Goal: Find specific page/section: Find specific page/section

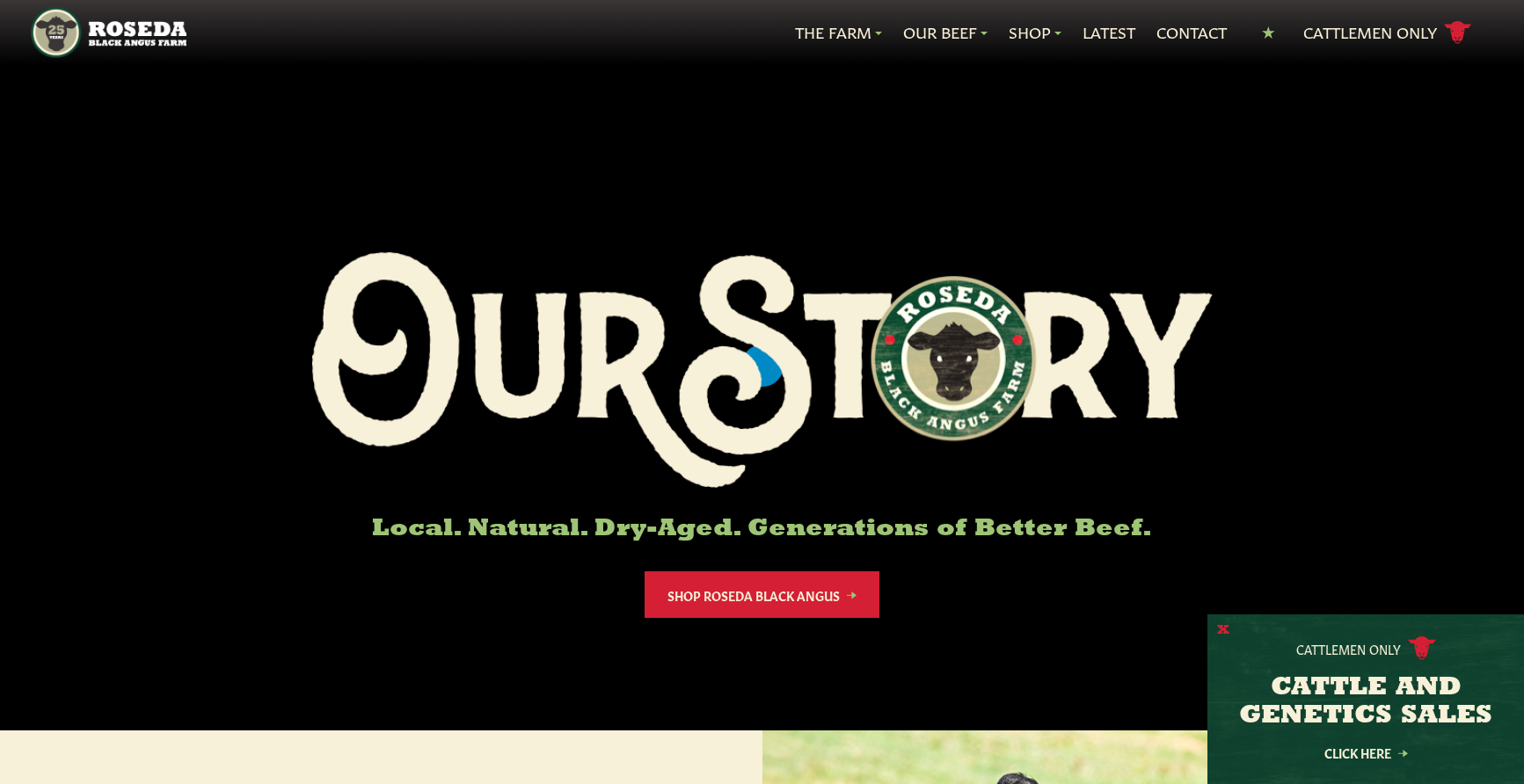
click at [1221, 629] on button "X" at bounding box center [1223, 631] width 12 height 19
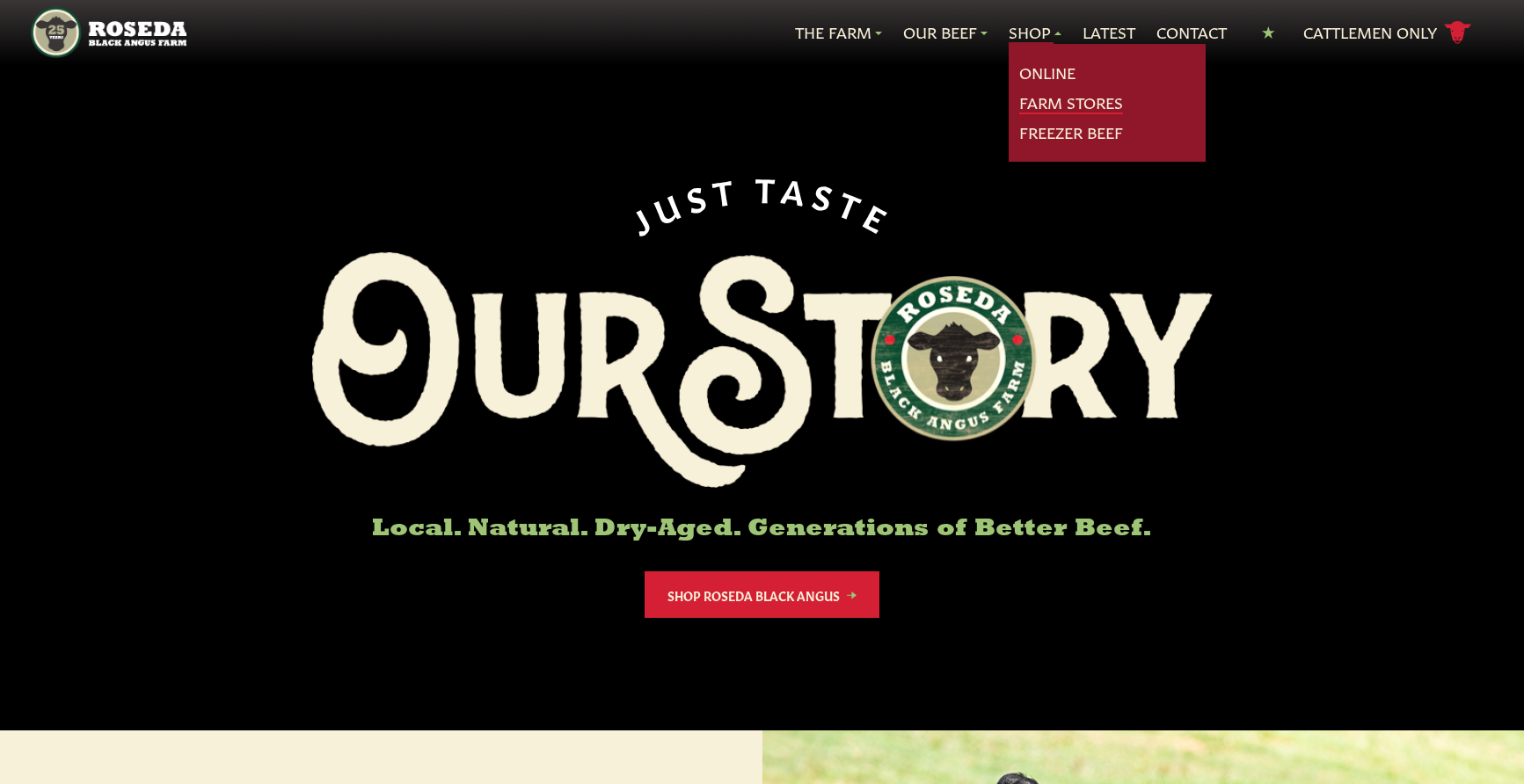
click at [1083, 104] on link "Farm Stores" at bounding box center [1072, 102] width 104 height 23
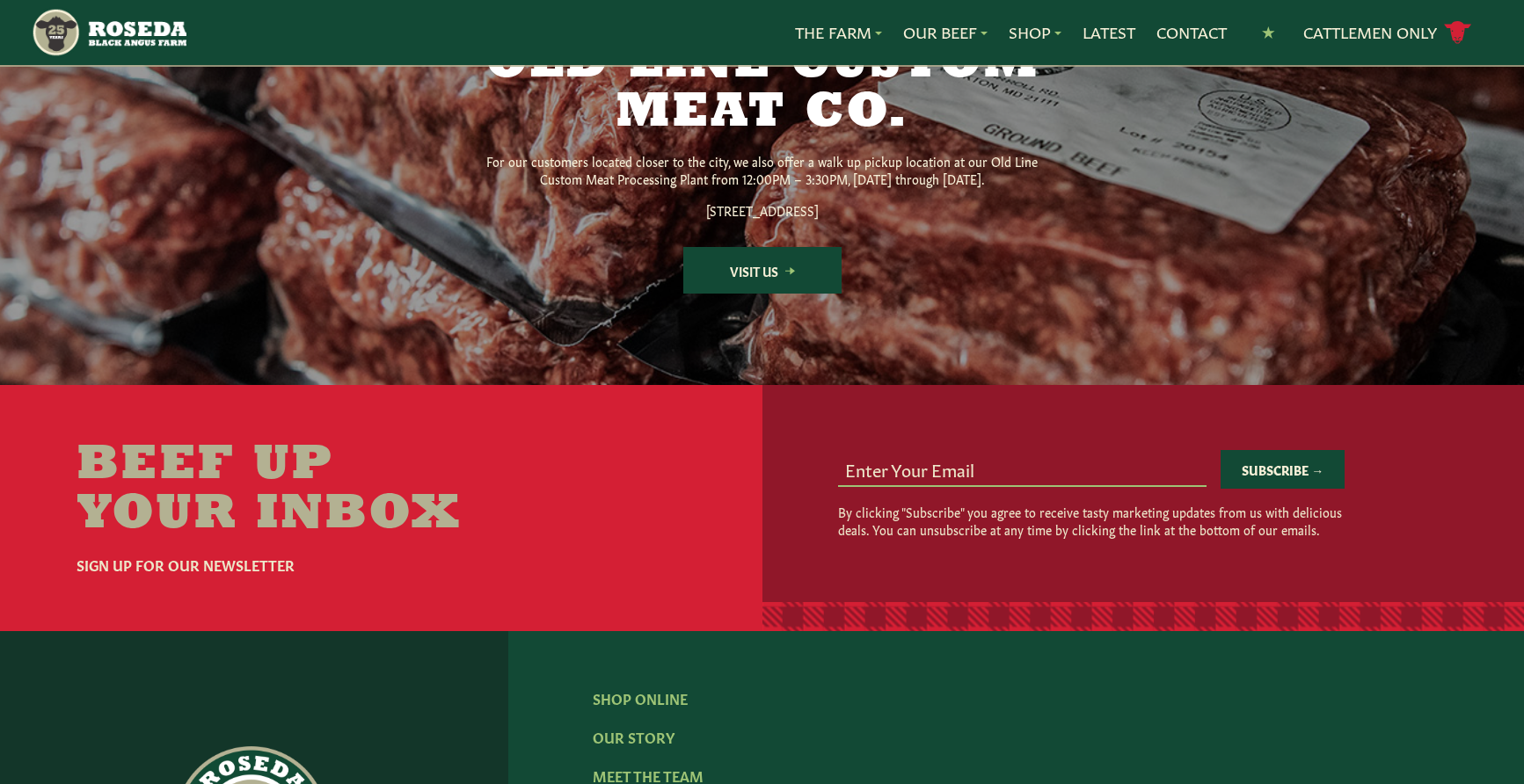
scroll to position [2462, 0]
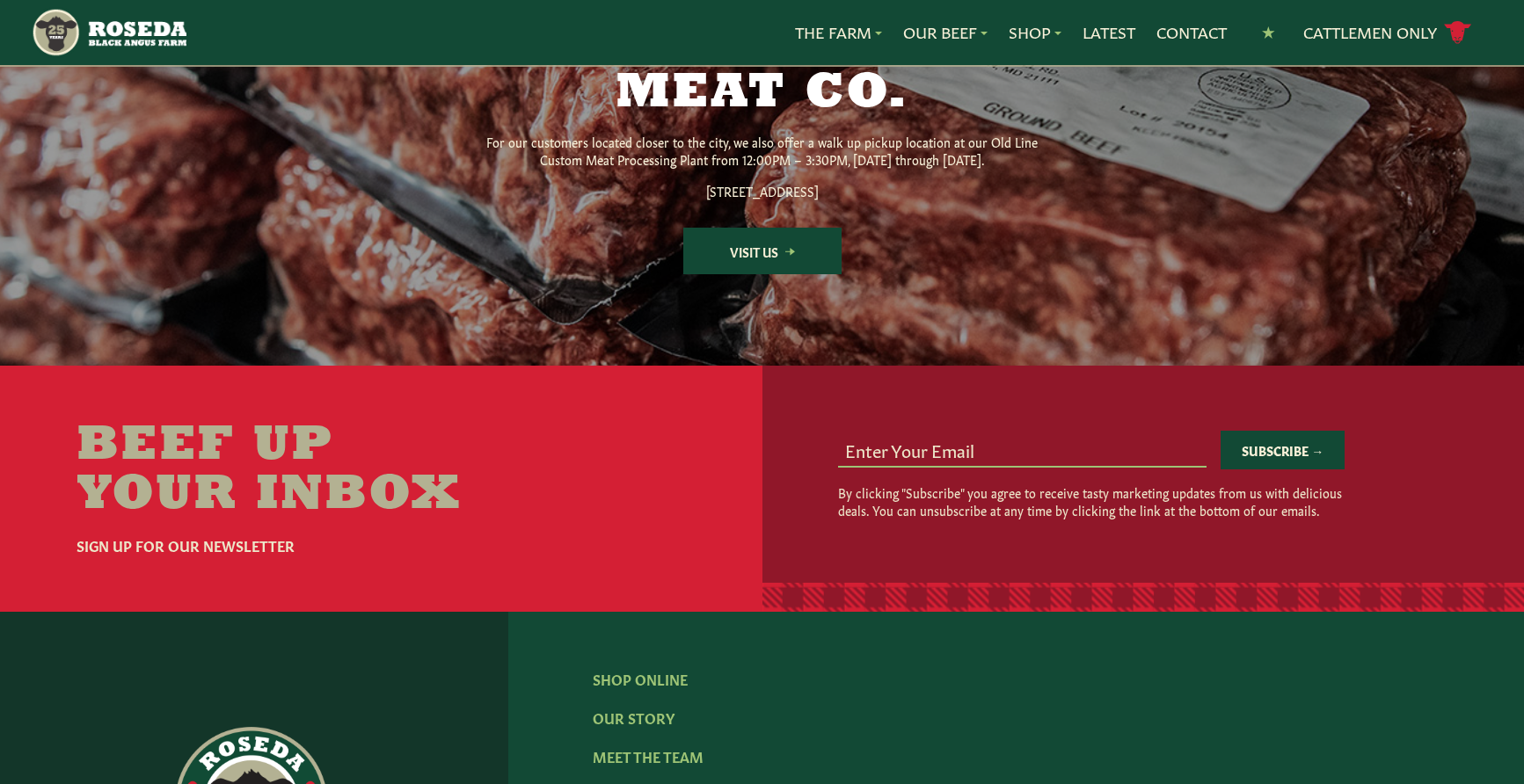
click at [911, 466] on input "email" at bounding box center [1023, 449] width 368 height 33
type input "prietrc2@yahoo.com"
click at [1260, 470] on button "Subscribe →" at bounding box center [1282, 450] width 124 height 39
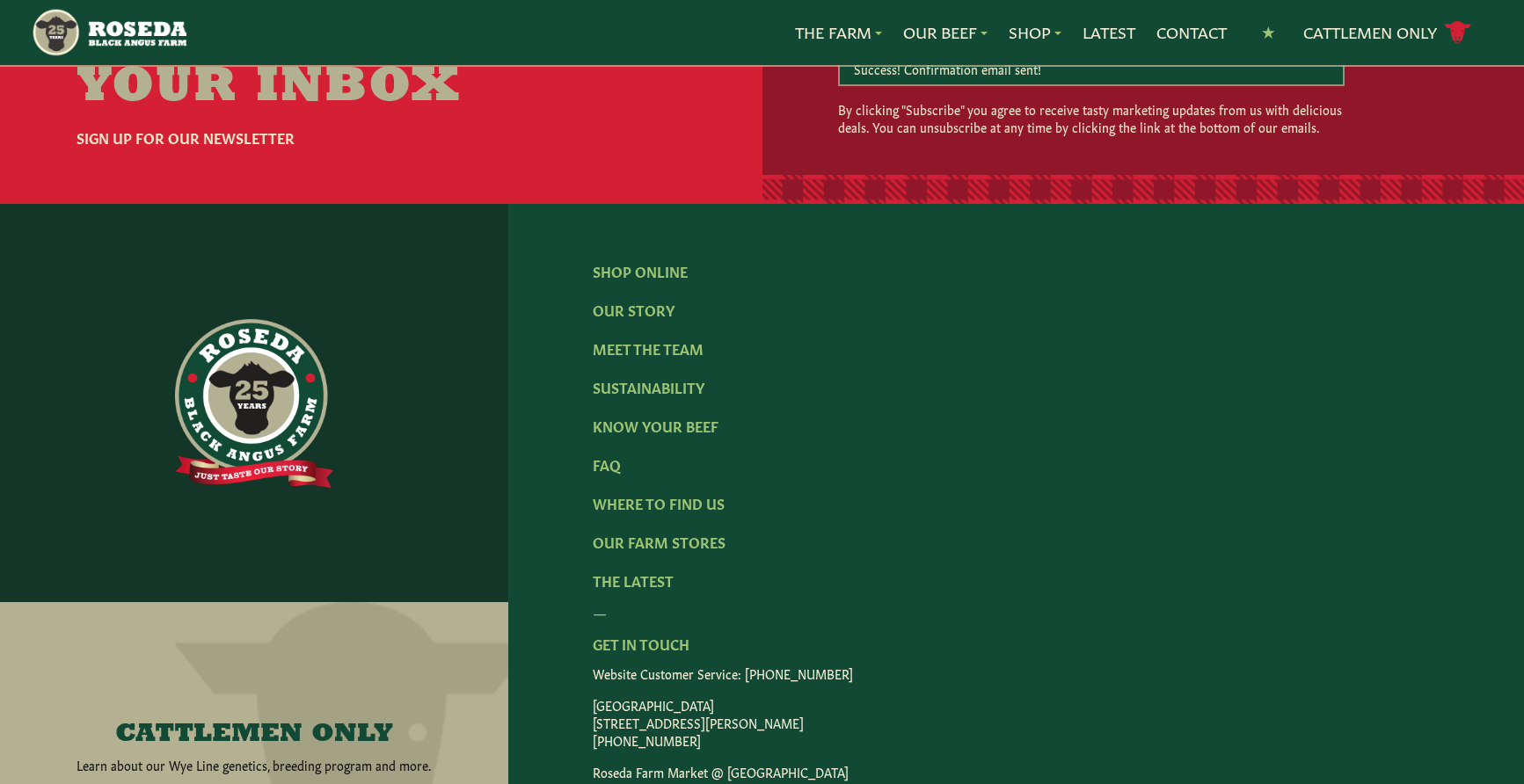
scroll to position [2901, 0]
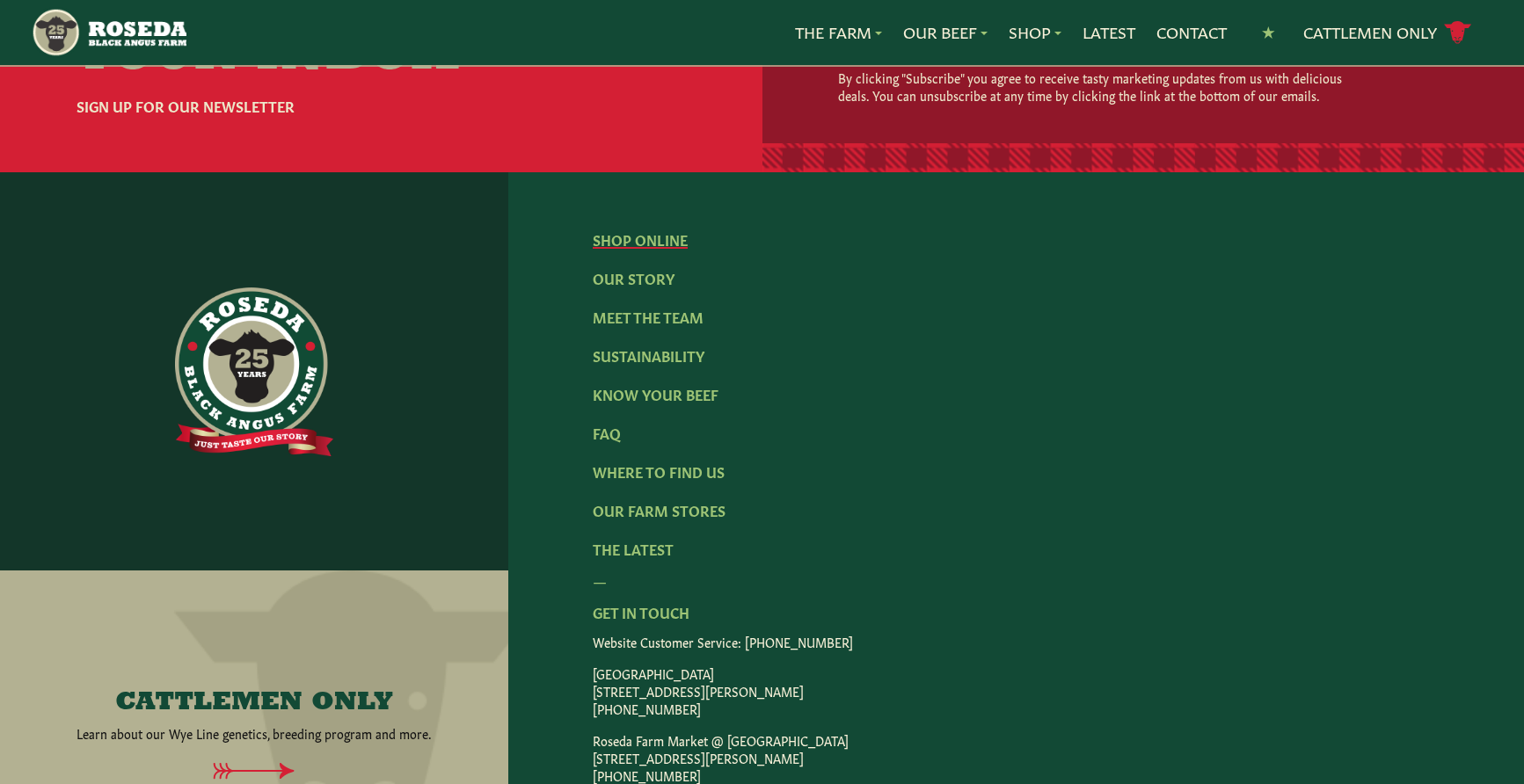
click at [644, 249] on link "Shop Online" at bounding box center [640, 239] width 95 height 20
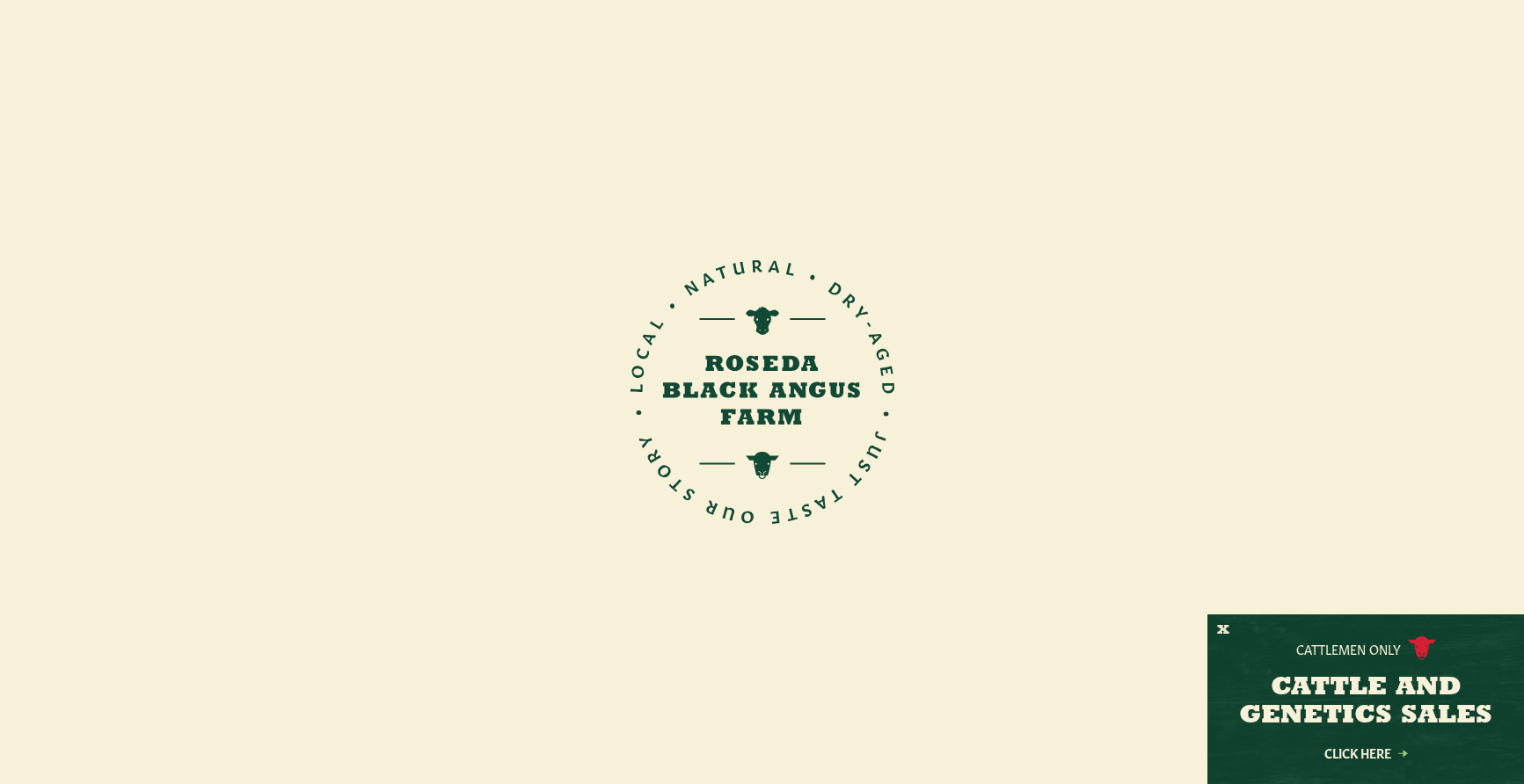
scroll to position [264, 0]
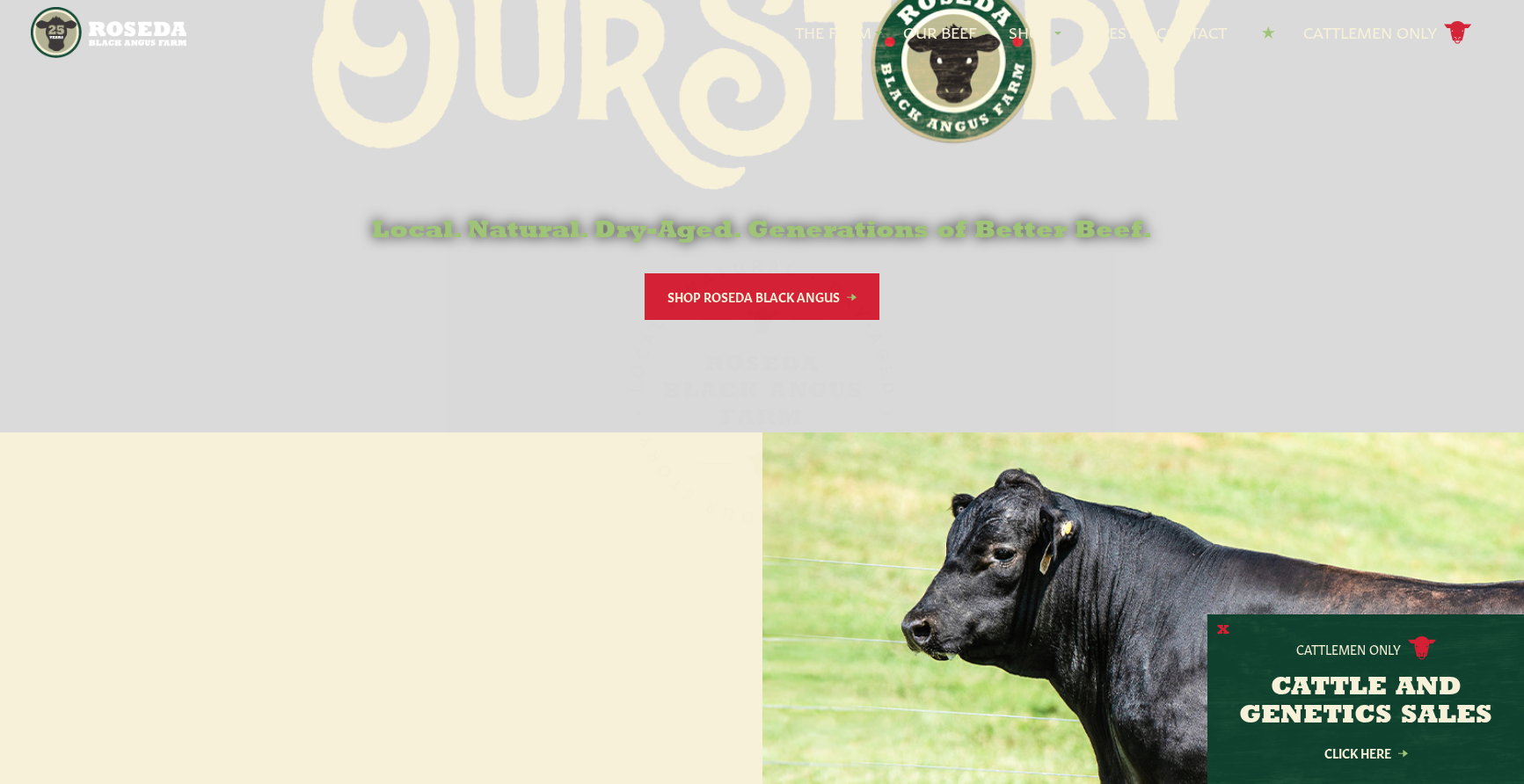
click at [1224, 631] on button "X" at bounding box center [1223, 631] width 12 height 19
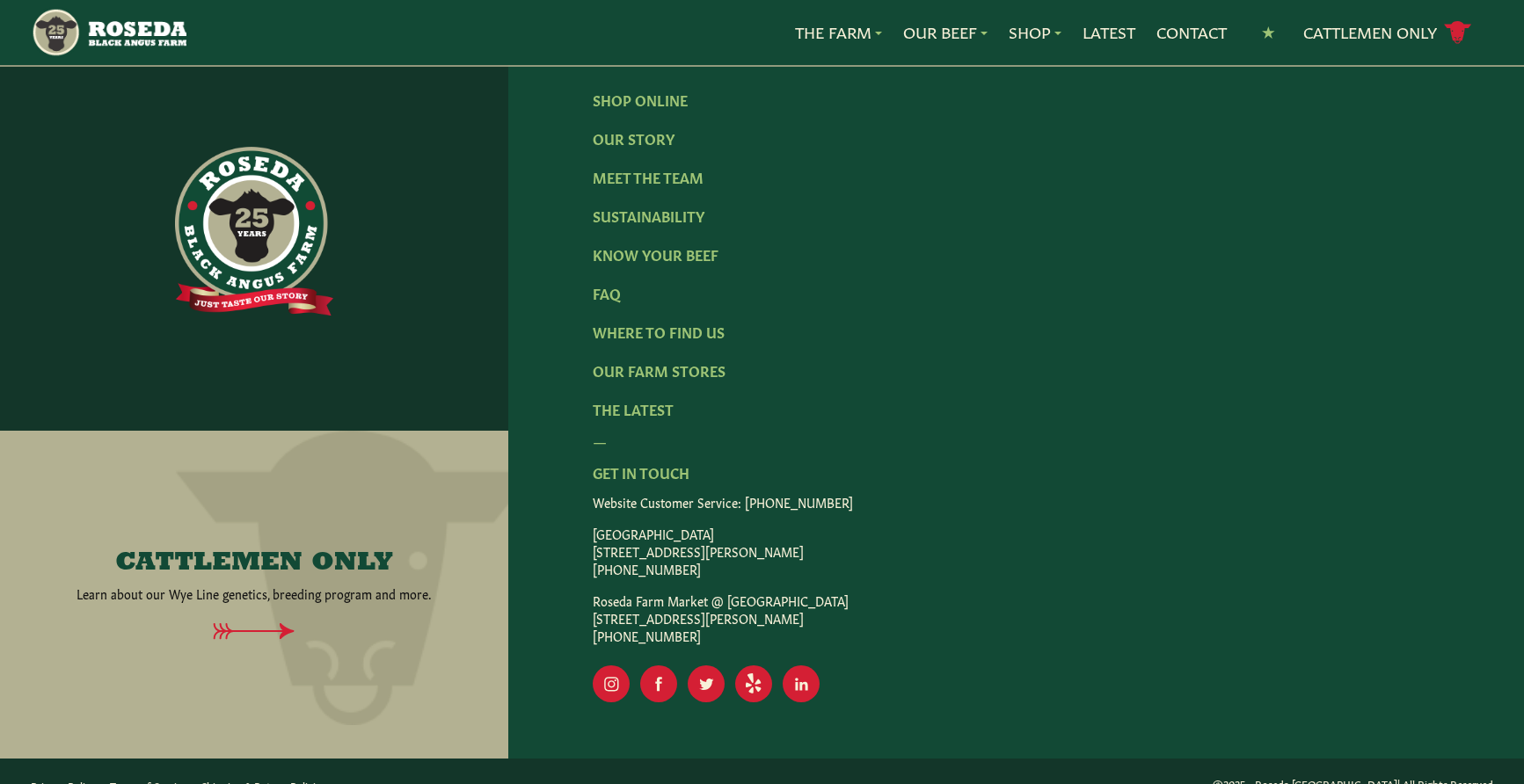
scroll to position [2903, 0]
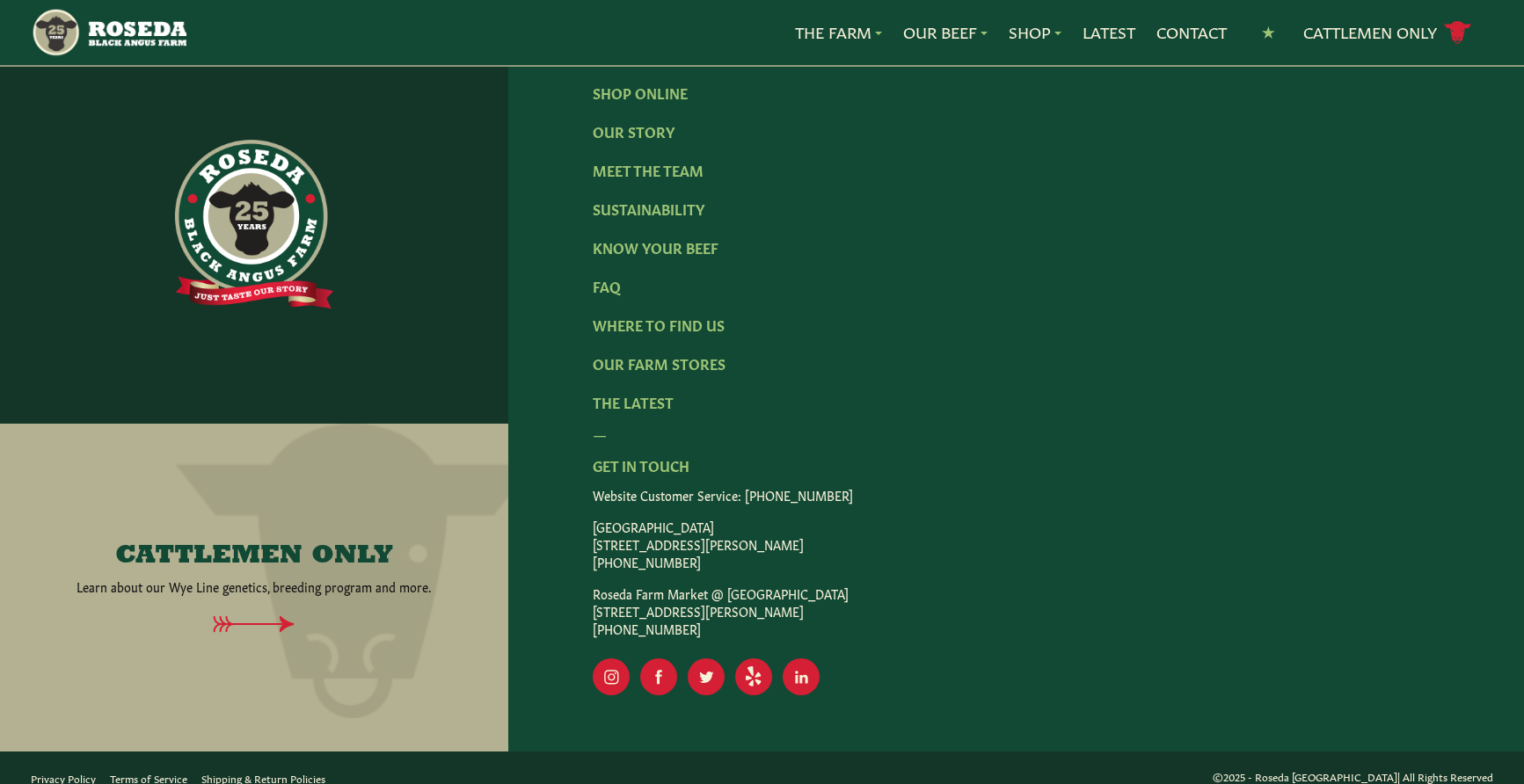
click at [822, 524] on p "[GEOGRAPHIC_DATA] [STREET_ADDRESS][PERSON_NAME] [PHONE_NUMBER]" at bounding box center [1016, 544] width 847 height 53
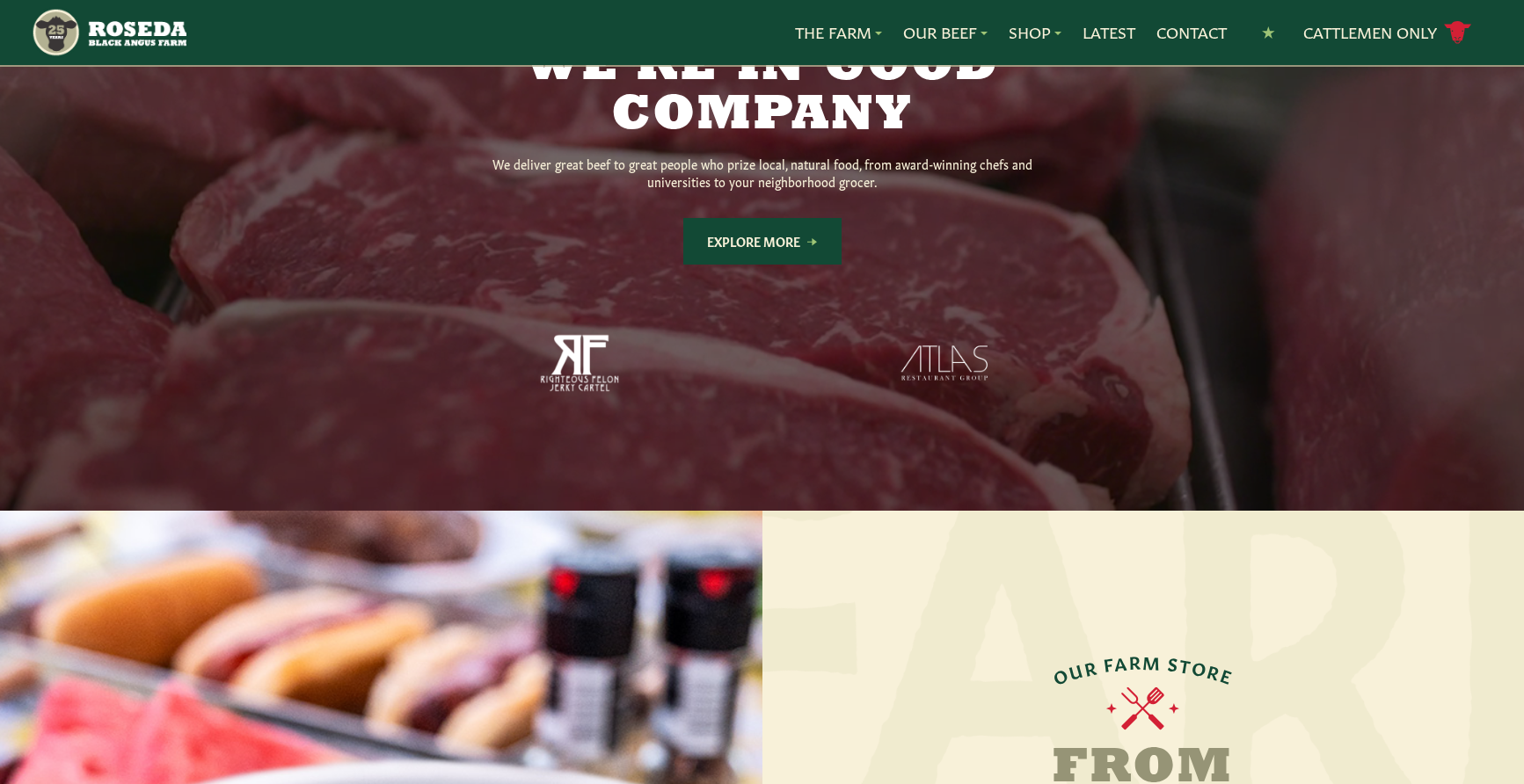
scroll to position [1496, 0]
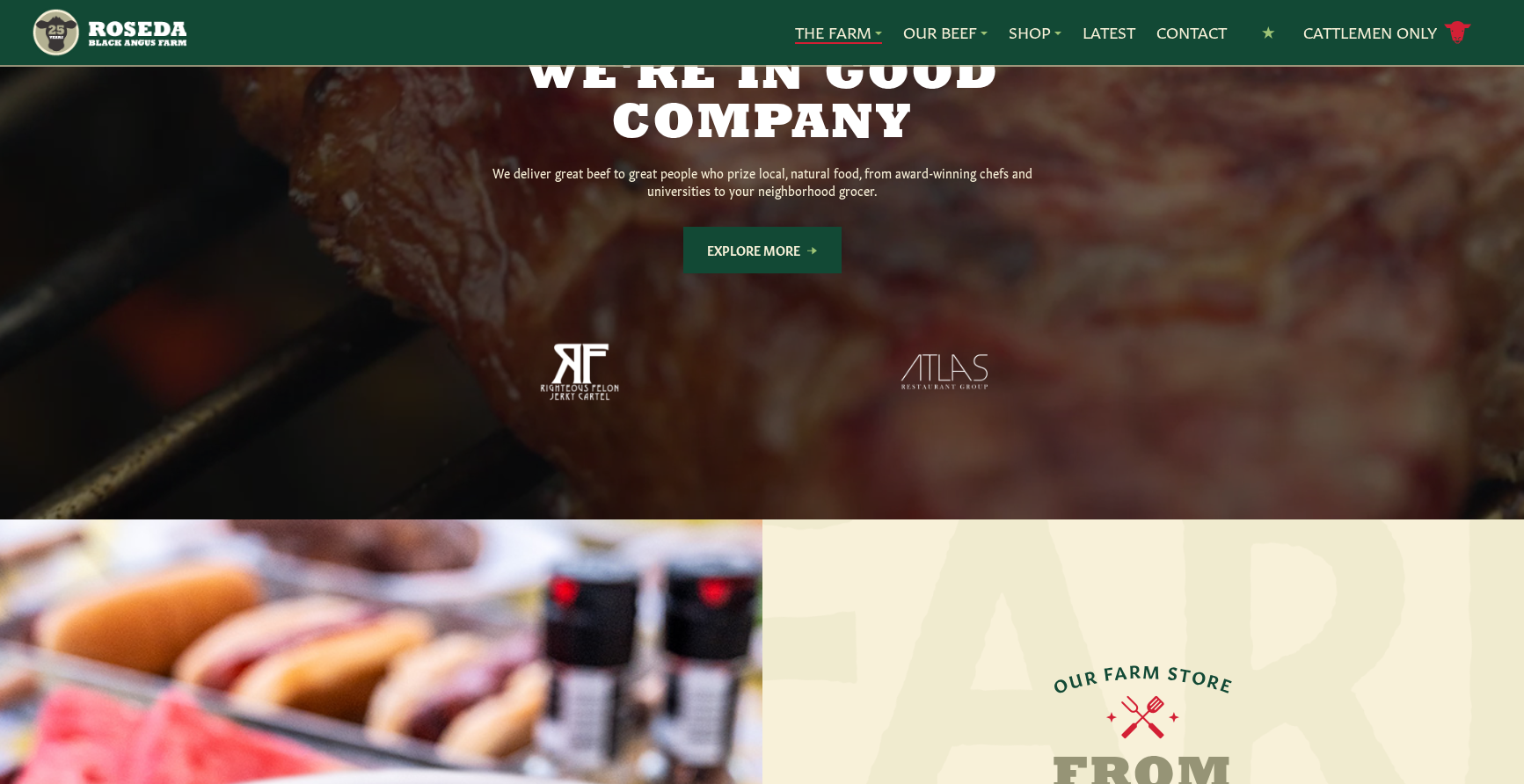
click at [842, 33] on link "The Farm" at bounding box center [839, 33] width 87 height 23
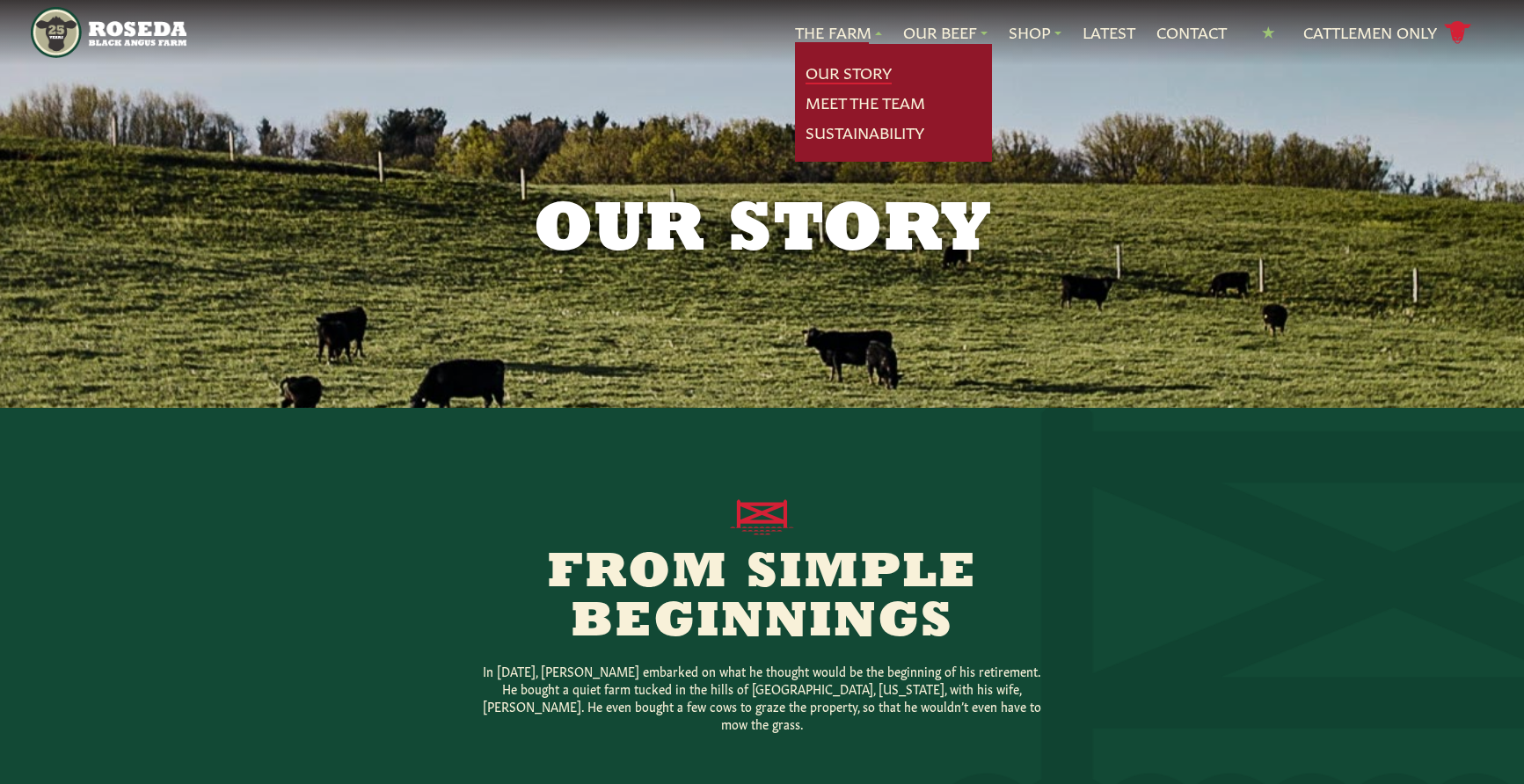
click at [864, 78] on link "Our Story" at bounding box center [849, 73] width 87 height 23
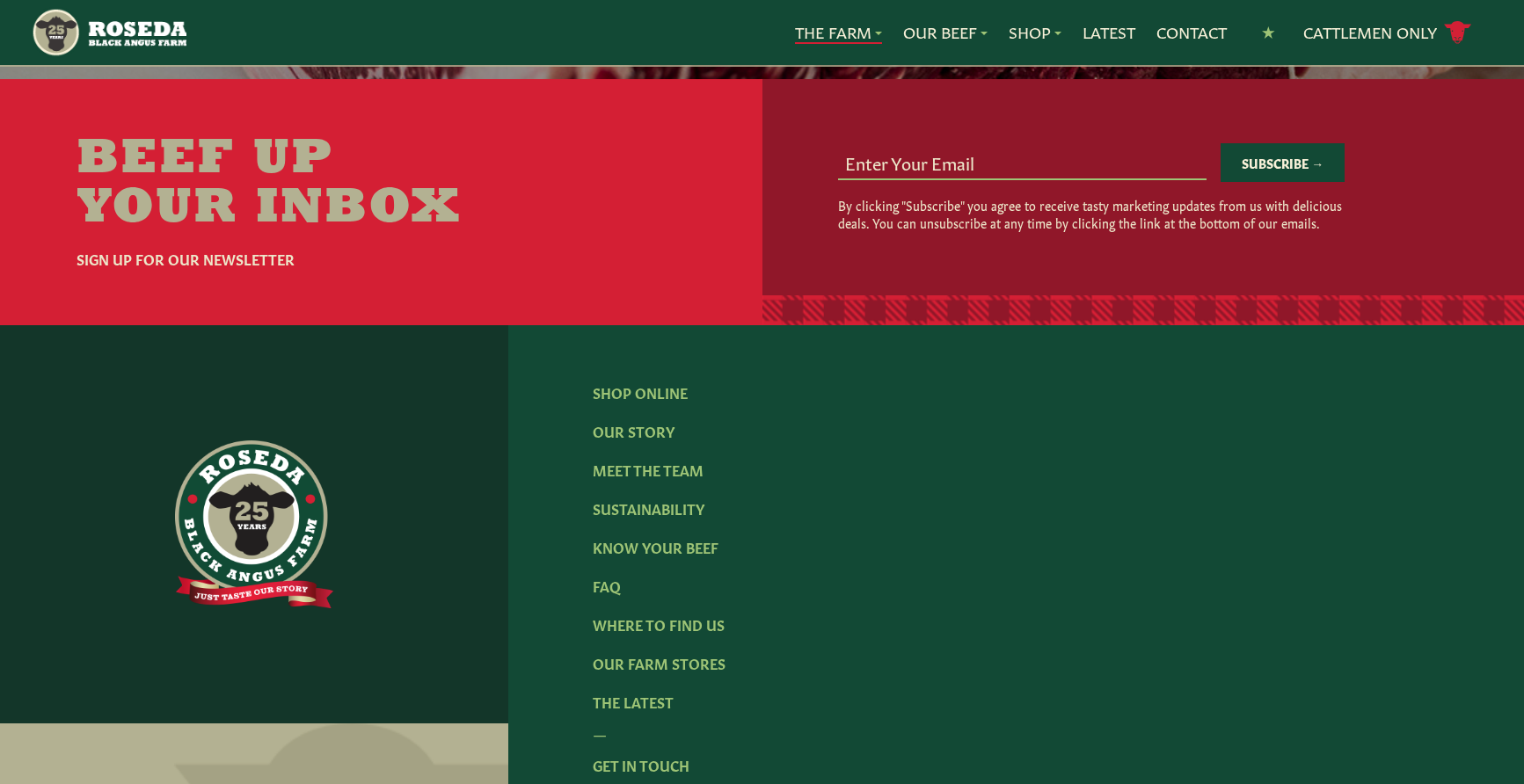
scroll to position [5551, 0]
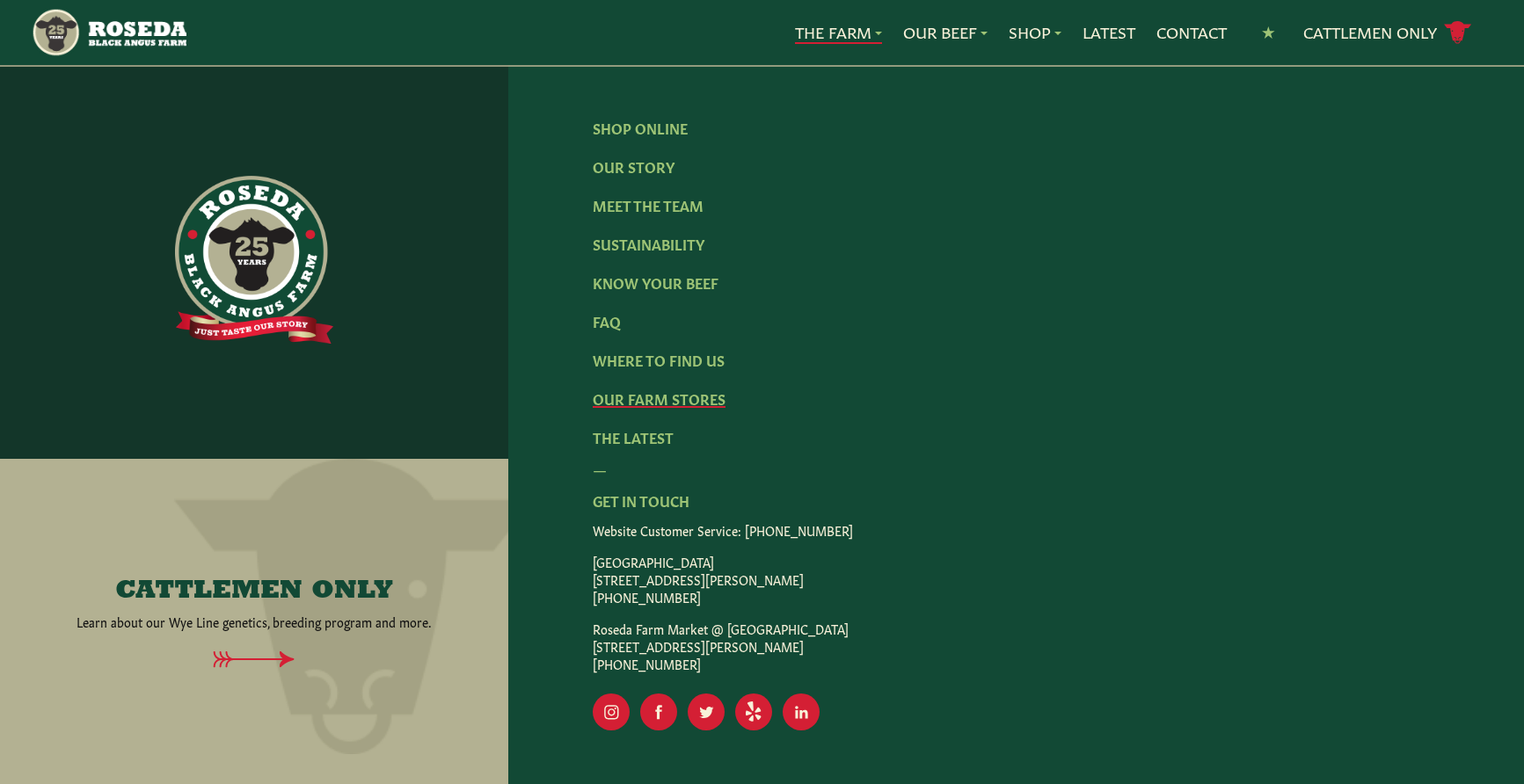
click at [692, 389] on link "Our Farm Stores" at bounding box center [659, 398] width 133 height 20
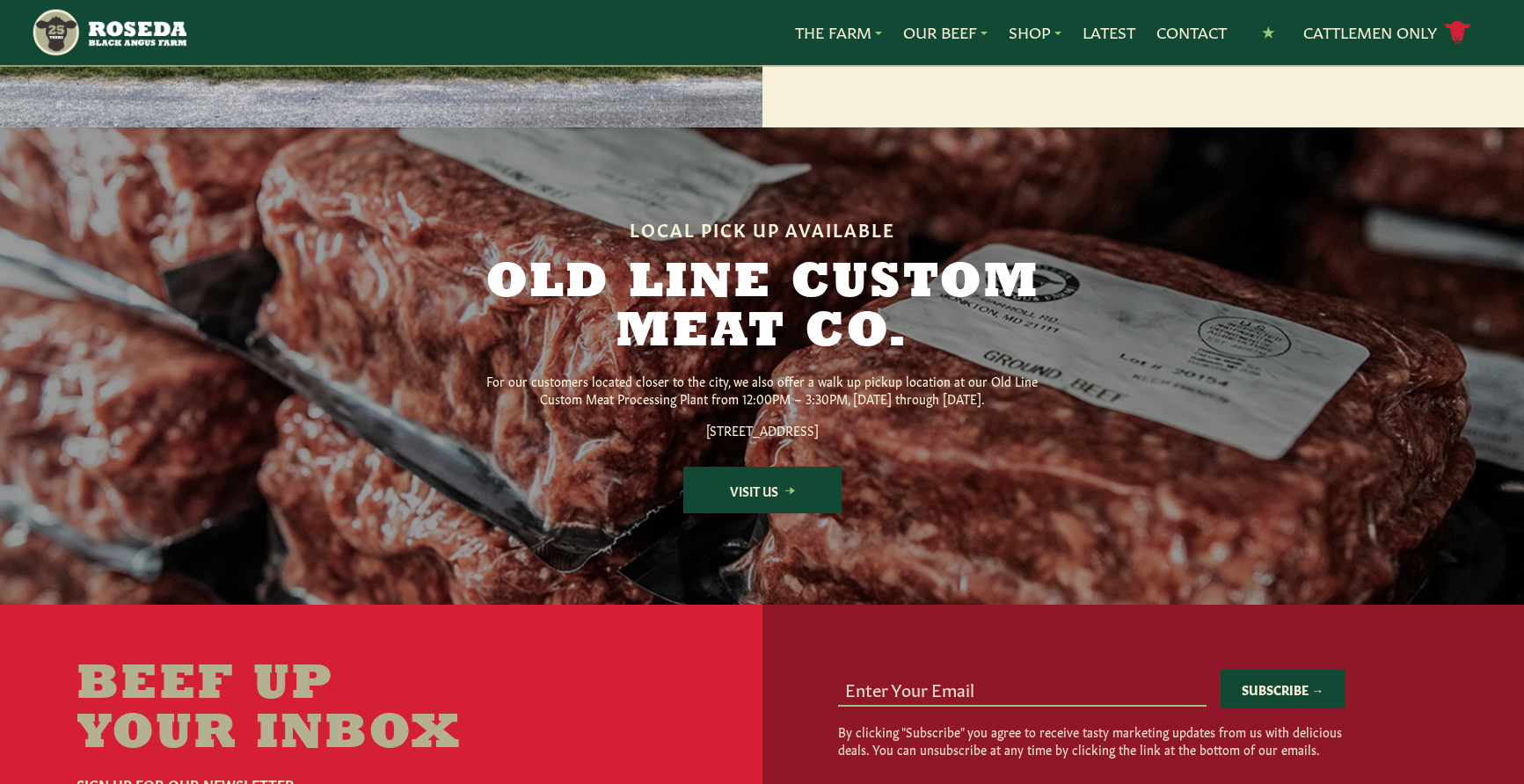
scroll to position [2286, 0]
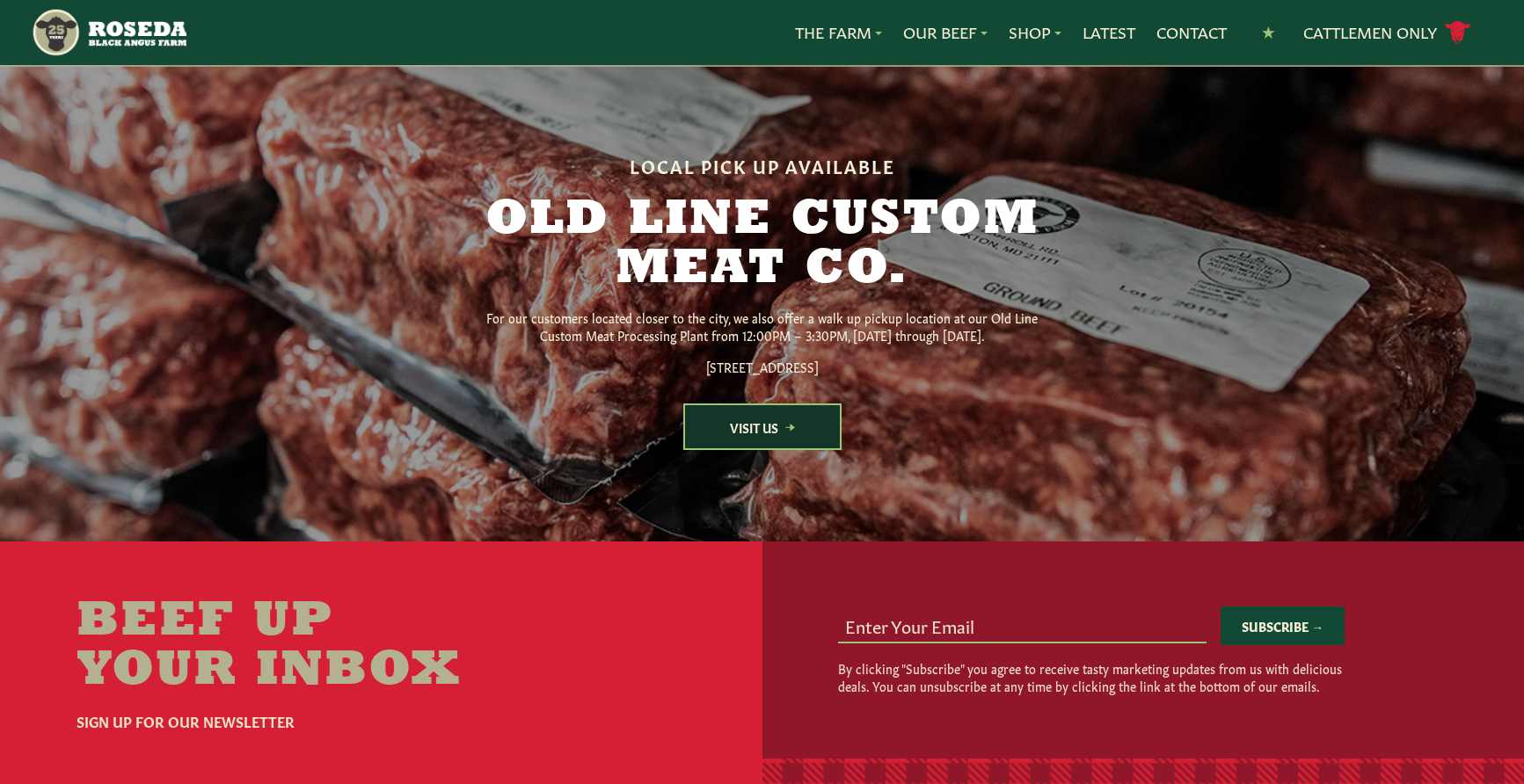
click at [764, 450] on link "Visit Us" at bounding box center [762, 427] width 158 height 47
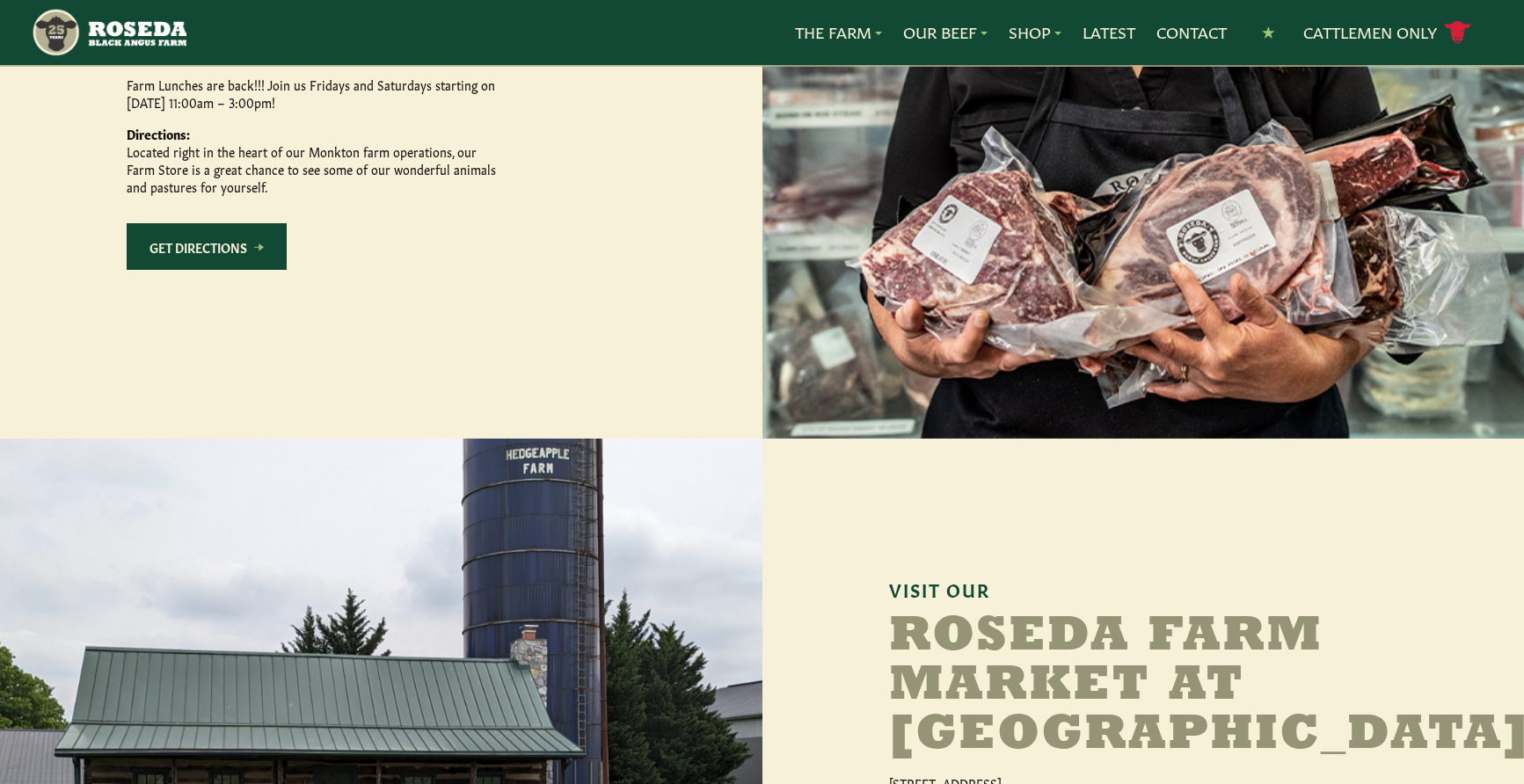
scroll to position [879, 0]
